Goal: Task Accomplishment & Management: Use online tool/utility

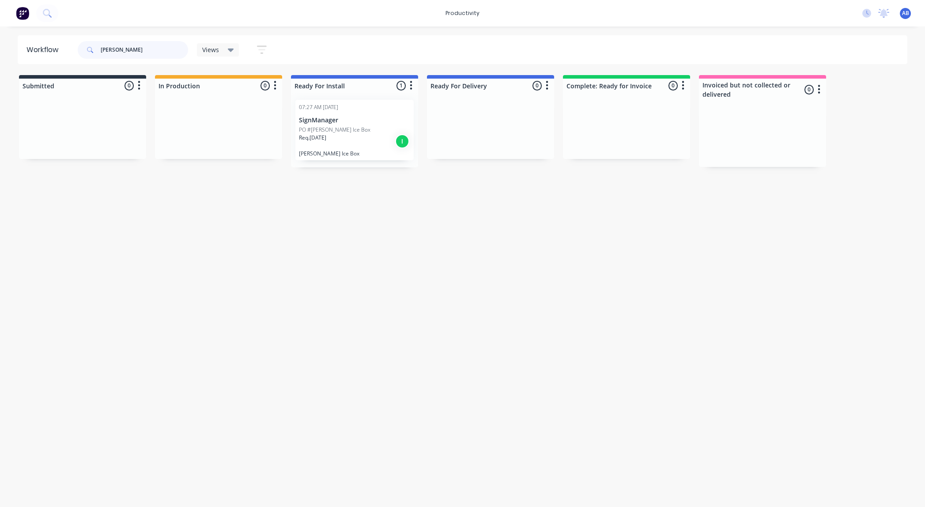
click at [123, 49] on input "[PERSON_NAME]" at bounding box center [144, 50] width 87 height 18
type input "[PERSON_NAME]"
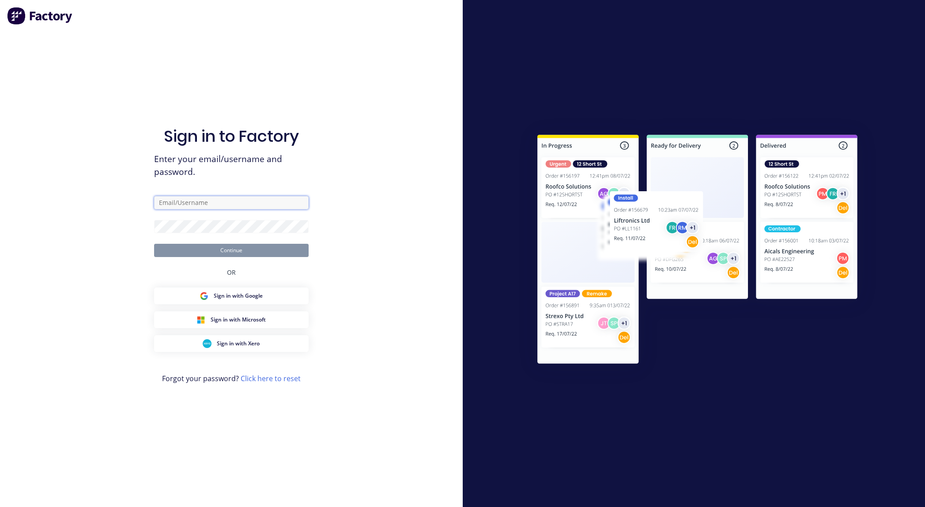
type input "[EMAIL_ADDRESS][DOMAIN_NAME]"
click at [247, 246] on button "Continue" at bounding box center [231, 250] width 154 height 13
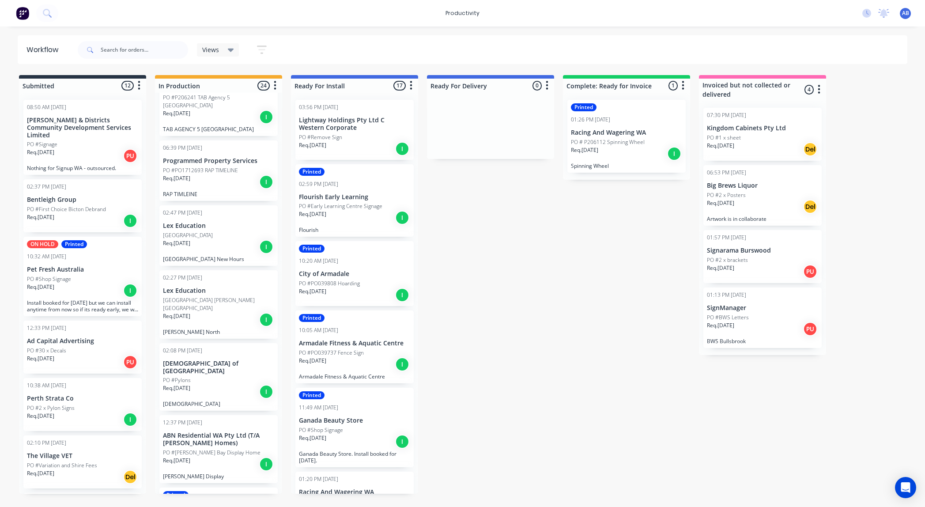
scroll to position [1242, 0]
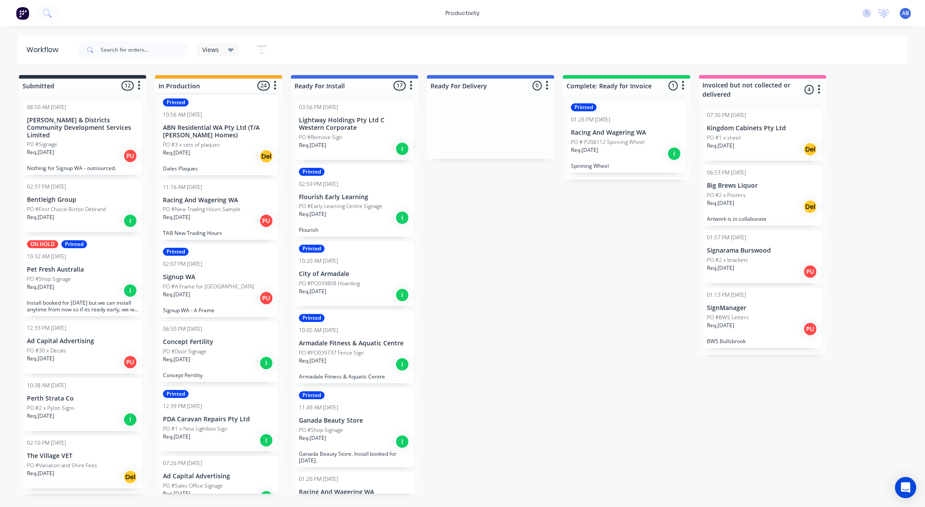
click at [223, 149] on div "Req. [DATE] Del" at bounding box center [218, 156] width 111 height 15
